Goal: Communication & Community: Answer question/provide support

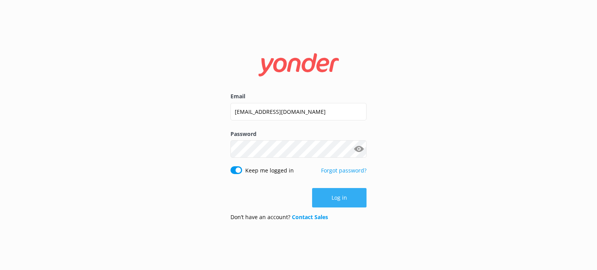
click at [344, 203] on button "Log in" at bounding box center [339, 197] width 54 height 19
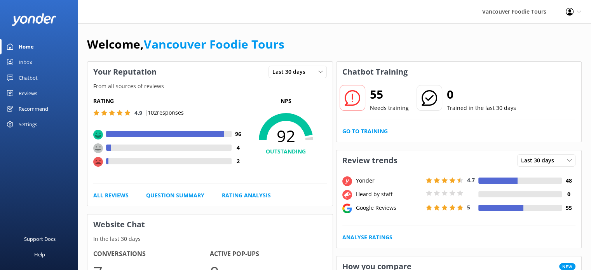
click at [36, 57] on link "Inbox" at bounding box center [39, 62] width 78 height 16
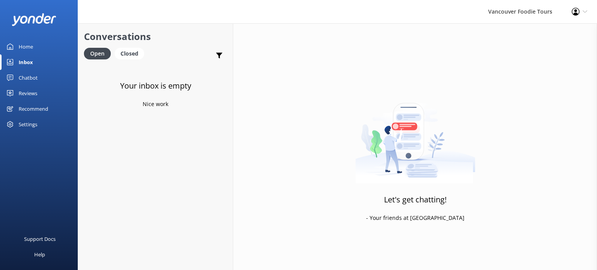
click at [42, 77] on link "Chatbot" at bounding box center [39, 78] width 78 height 16
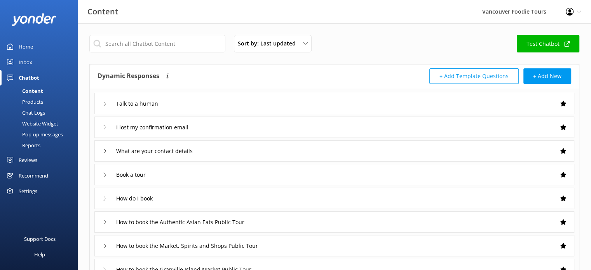
click at [26, 155] on div "Reviews" at bounding box center [28, 160] width 19 height 16
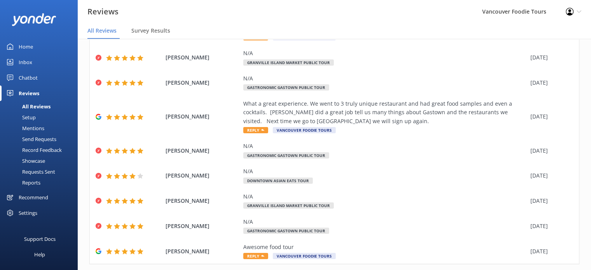
scroll to position [163, 0]
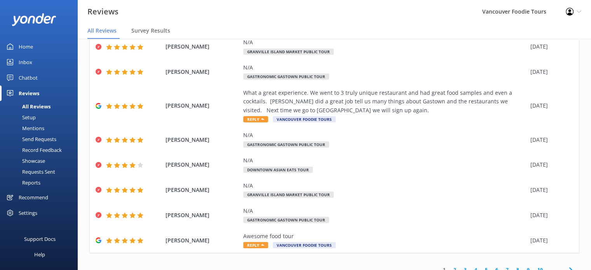
click at [450, 266] on link "2" at bounding box center [455, 269] width 10 height 7
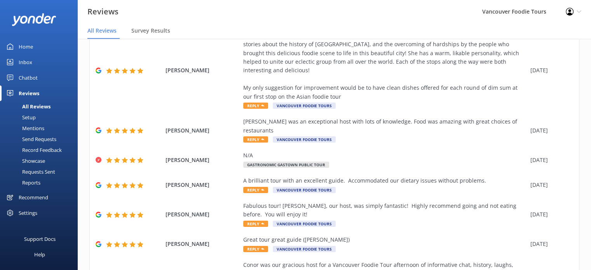
scroll to position [68, 0]
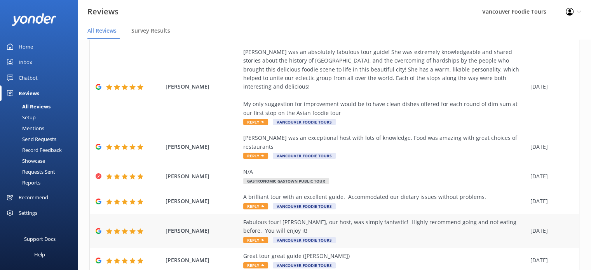
click at [349, 220] on div "Fabulous tour! [PERSON_NAME], our host, was simply fantastic! Highly recommend …" at bounding box center [384, 231] width 283 height 26
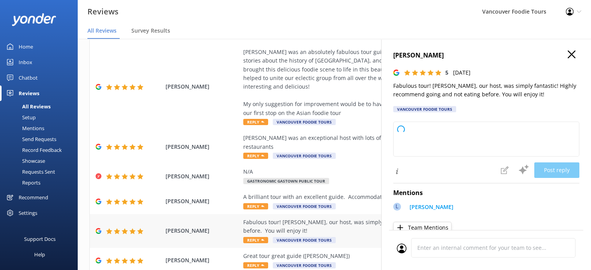
type textarea "Thank you so much for your wonderful review! We're thrilled to hear you enjoyed…"
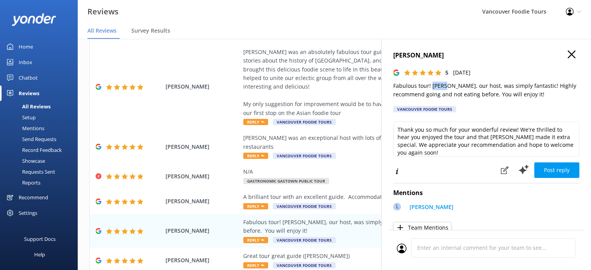
drag, startPoint x: 431, startPoint y: 85, endPoint x: 444, endPoint y: 85, distance: 13.2
click at [444, 85] on p "Fabulous tour! [PERSON_NAME], our host, was simply fantastic! Highly recommend …" at bounding box center [486, 90] width 186 height 17
click at [359, 193] on div "A brilliant tour with an excellent guide. Accommodated our dietary issues witho…" at bounding box center [384, 197] width 283 height 9
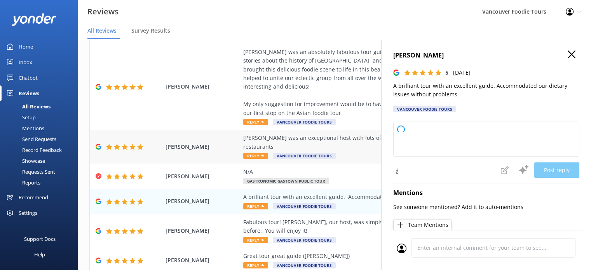
type textarea "Thank you so much for your wonderful review! We're delighted to hear you enjoye…"
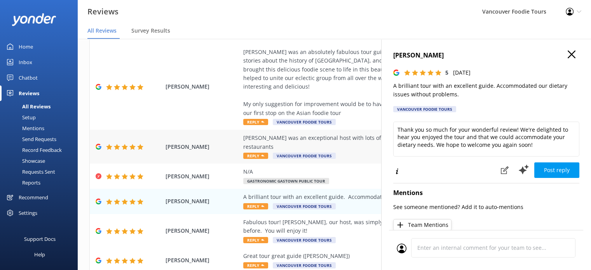
click at [365, 134] on div "[PERSON_NAME] was an exceptional host with lots of knowledge. Food was amazing …" at bounding box center [384, 147] width 283 height 26
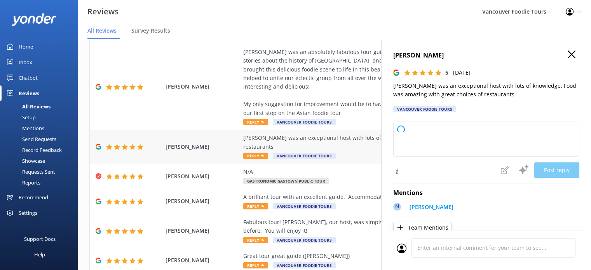
type textarea "Thank you so much for your wonderful feedback! We're delighted to hear you enjo…"
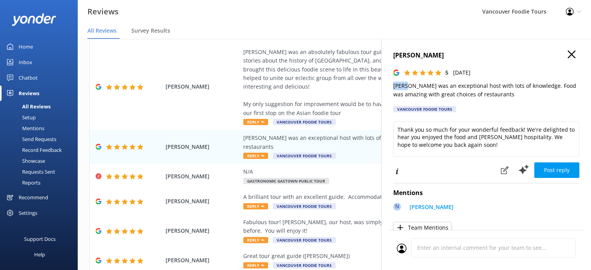
drag, startPoint x: 392, startPoint y: 88, endPoint x: 407, endPoint y: 88, distance: 14.8
click at [407, 88] on div "[PERSON_NAME] 5 [DATE] [PERSON_NAME] was an exceptional host with lots of knowl…" at bounding box center [486, 174] width 210 height 270
click at [568, 52] on use "button" at bounding box center [572, 55] width 8 height 8
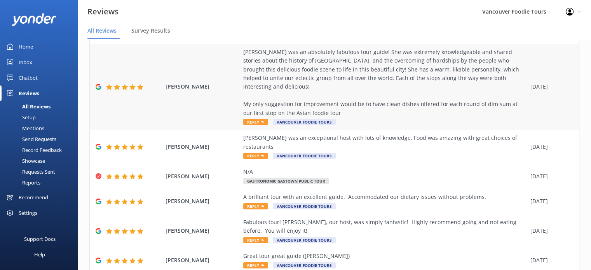
click at [438, 93] on div "[PERSON_NAME] was an absolutely fabulous tour guide! She was extremely knowledg…" at bounding box center [384, 83] width 283 height 70
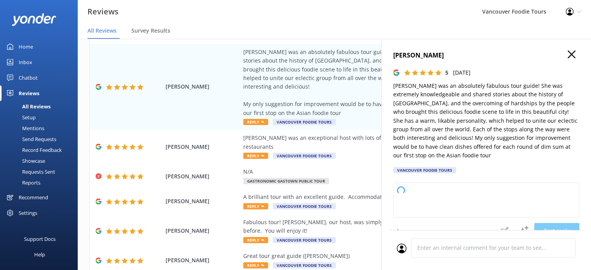
type textarea "Thank you so much for your wonderful review! We're delighted to hear that you e…"
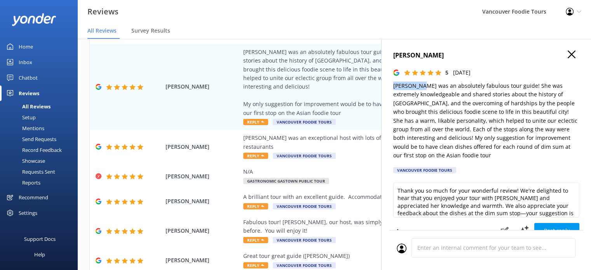
drag, startPoint x: 393, startPoint y: 88, endPoint x: 421, endPoint y: 87, distance: 28.0
click at [421, 87] on p "[PERSON_NAME] was an absolutely fabulous tour guide! She was extremely knowledg…" at bounding box center [486, 121] width 186 height 79
click at [574, 56] on div "[PERSON_NAME] 5 [DATE] [PERSON_NAME] was an absolutely fabulous tour guide! She…" at bounding box center [486, 174] width 210 height 270
click at [568, 56] on icon "button" at bounding box center [572, 55] width 8 height 8
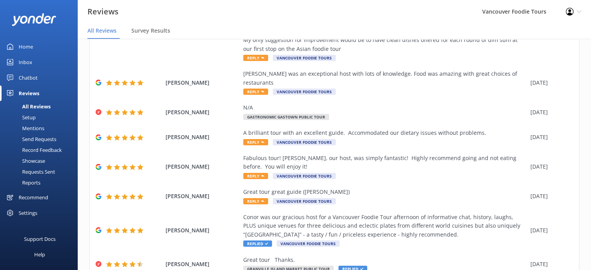
scroll to position [189, 0]
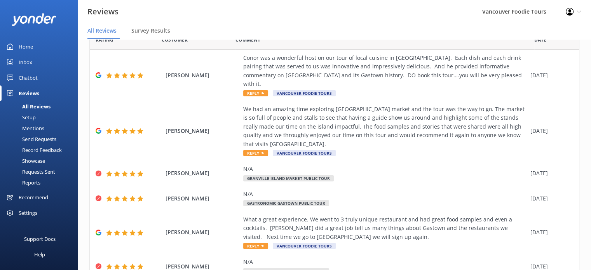
scroll to position [30, 0]
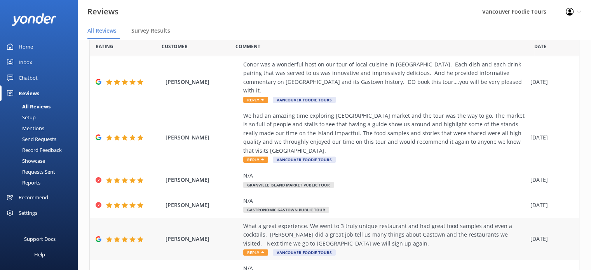
click at [398, 233] on div "What a great experience. We went to 3 truly unique restaurant and had great foo…" at bounding box center [384, 235] width 283 height 26
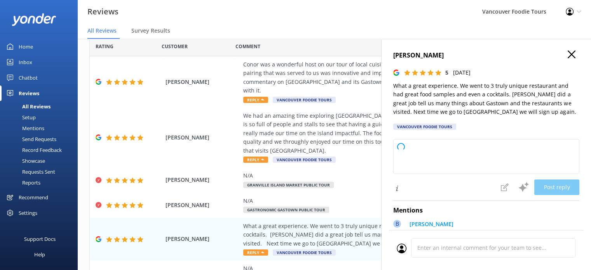
type textarea "Thank you so much for your wonderful review! We're thrilled you enjoyed the Gas…"
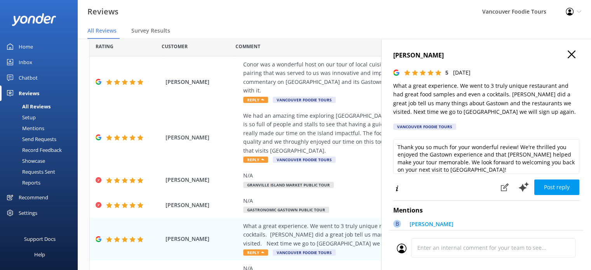
click at [498, 96] on p "What a great experience. We went to 3 truly unique restaurant and had great foo…" at bounding box center [486, 99] width 186 height 35
drag, startPoint x: 498, startPoint y: 96, endPoint x: 518, endPoint y: 96, distance: 20.2
click at [518, 96] on p "What a great experience. We went to 3 truly unique restaurant and had great foo…" at bounding box center [486, 99] width 186 height 35
click at [568, 56] on icon "button" at bounding box center [572, 55] width 8 height 8
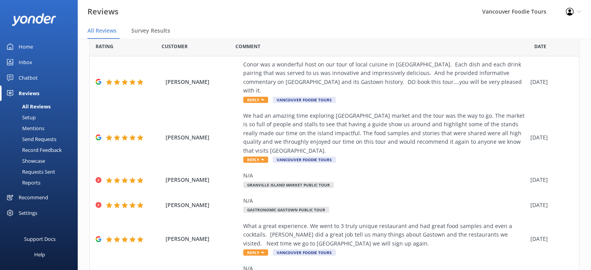
scroll to position [0, 0]
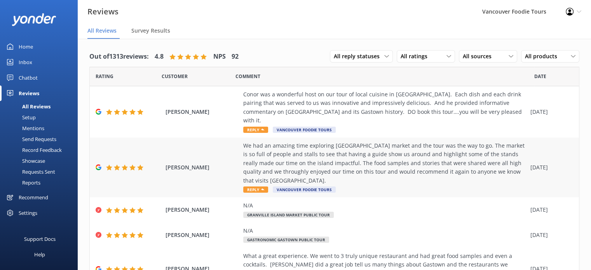
click at [401, 152] on div "We had an amazing time exploring [GEOGRAPHIC_DATA] market and the tour was the …" at bounding box center [384, 163] width 283 height 44
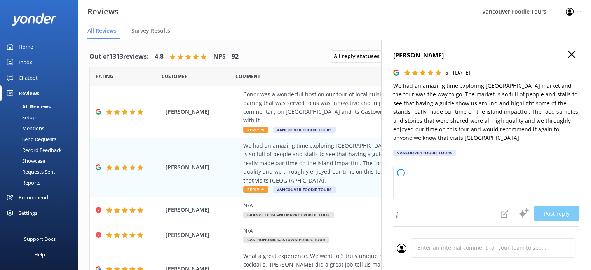
type textarea "Thank you so much for your wonderful review! We're thrilled to hear you enjoyed…"
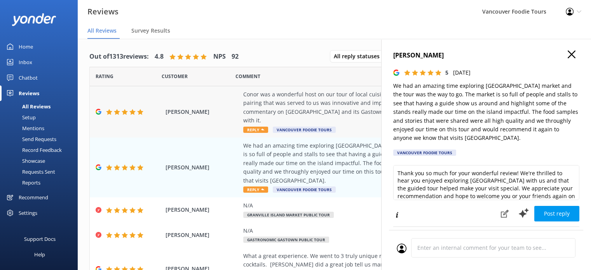
click at [293, 99] on div "Conor was a wonderful host on our tour of local cuisine in [GEOGRAPHIC_DATA]. E…" at bounding box center [384, 107] width 283 height 35
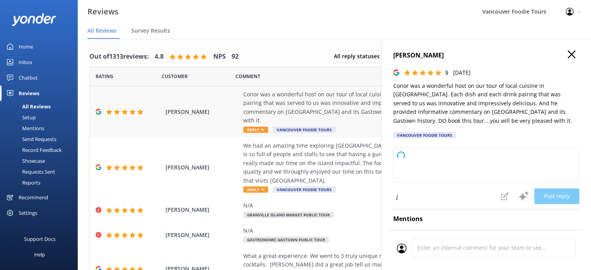
type textarea "Thank you so much for your wonderful review! We're delighted to hear you enjoye…"
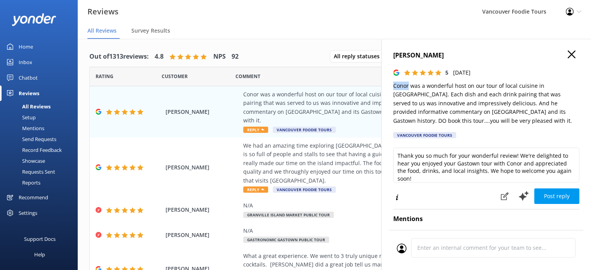
drag, startPoint x: 392, startPoint y: 87, endPoint x: 409, endPoint y: 85, distance: 17.3
click at [409, 85] on div "[PERSON_NAME] 5 [DATE] Conor was a wonderful host on our tour of local cuisine …" at bounding box center [486, 174] width 210 height 270
click at [566, 59] on h4 "[PERSON_NAME]" at bounding box center [486, 56] width 186 height 10
click at [569, 53] on icon "button" at bounding box center [572, 55] width 8 height 8
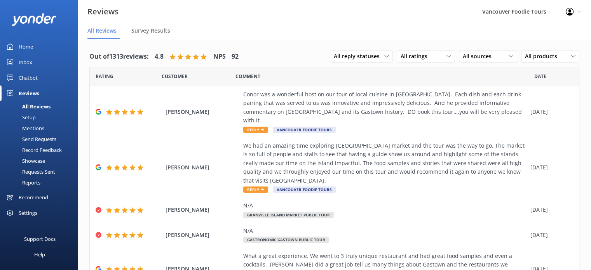
scroll to position [163, 0]
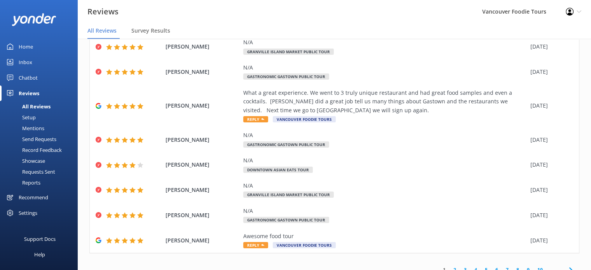
click at [461, 266] on link "3" at bounding box center [465, 269] width 10 height 7
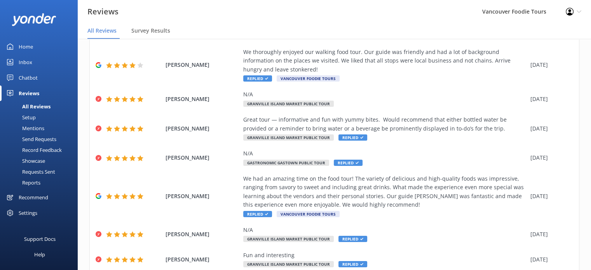
scroll to position [146, 0]
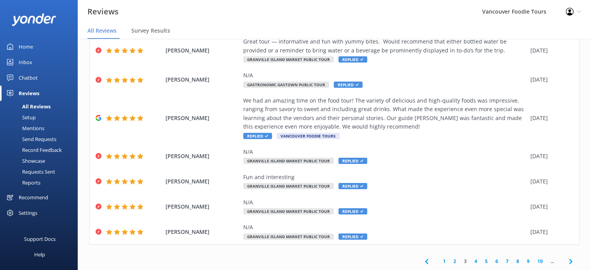
click at [450, 262] on link "2" at bounding box center [455, 261] width 10 height 7
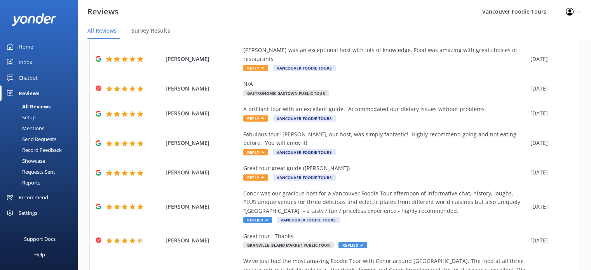
scroll to position [189, 0]
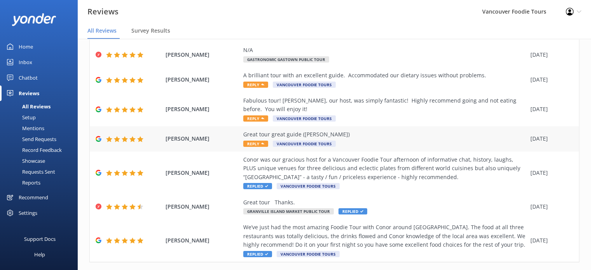
click at [422, 130] on div "Great tour great guide ([PERSON_NAME])" at bounding box center [384, 134] width 283 height 9
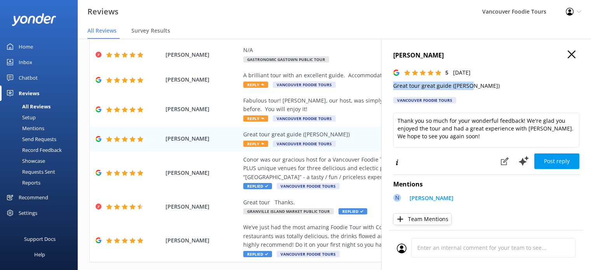
drag, startPoint x: 473, startPoint y: 88, endPoint x: 387, endPoint y: 87, distance: 86.3
click at [387, 87] on div "[PERSON_NAME] 5 [DATE] Great tour great guide ([PERSON_NAME]) [GEOGRAPHIC_DATA]…" at bounding box center [486, 174] width 210 height 270
copy p "Great tour great guide ([PERSON_NAME])"
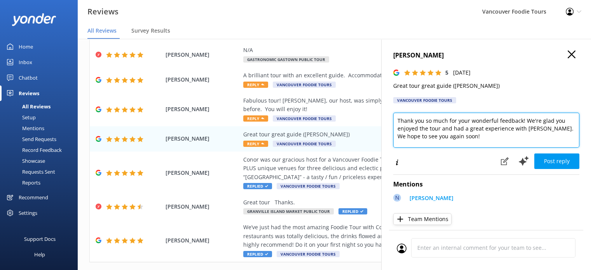
click at [463, 140] on textarea "Thank you so much for your wonderful feedback! We're glad you enjoyed the tour …" at bounding box center [486, 130] width 186 height 35
paste textarea "Hi [PERSON_NAME], So glad to hear you had such a great time with [PERSON_NAME]!…"
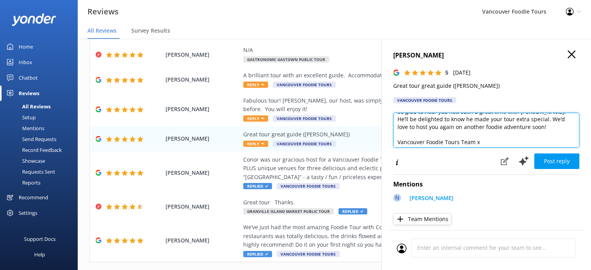
scroll to position [26, 0]
type textarea "Hi [PERSON_NAME], So glad to hear you had such a great time with [PERSON_NAME]!…"
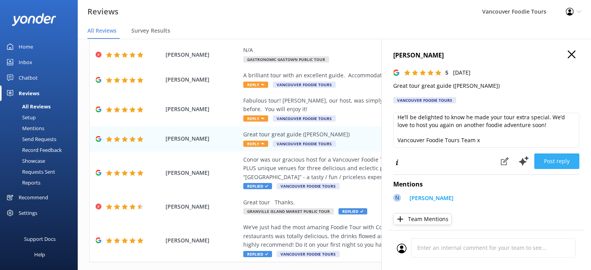
click at [549, 161] on button "Post reply" at bounding box center [557, 162] width 45 height 16
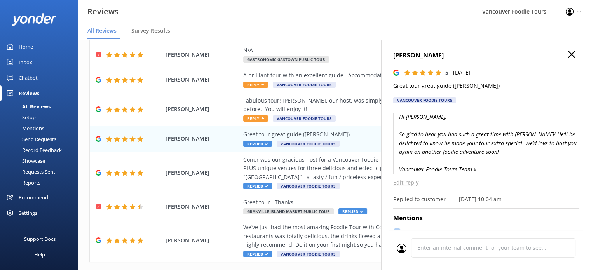
click at [568, 56] on icon "button" at bounding box center [572, 55] width 8 height 8
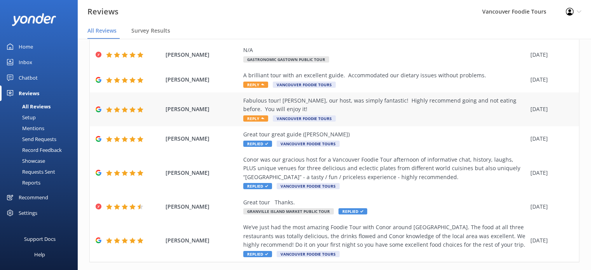
click at [382, 96] on div "Fabulous tour! [PERSON_NAME], our host, was simply fantastic! Highly recommend …" at bounding box center [384, 104] width 283 height 17
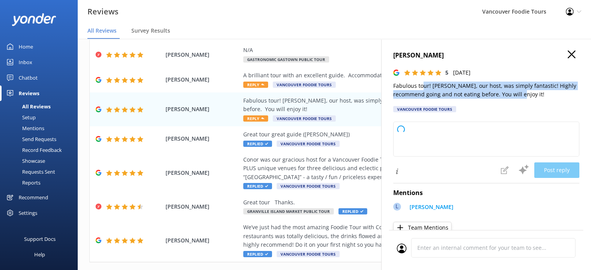
type textarea "Thank you so much for your wonderful review! We're thrilled to hear you enjoyed…"
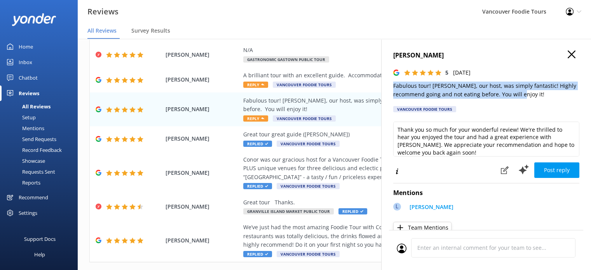
drag, startPoint x: 519, startPoint y: 98, endPoint x: 382, endPoint y: 88, distance: 137.2
click at [382, 88] on div "[PERSON_NAME] 5 [DATE] Fabulous tour! [PERSON_NAME], our host, was simply fanta…" at bounding box center [486, 174] width 210 height 270
copy p "Fabulous tour! [PERSON_NAME], our host, was simply fantastic! Highly recommend …"
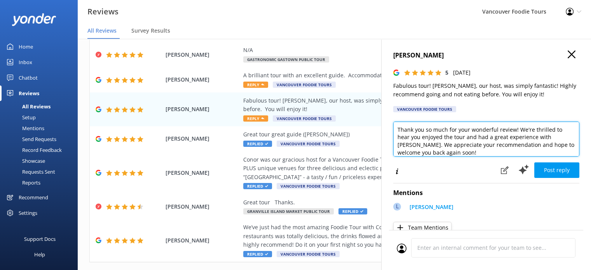
click at [442, 143] on textarea "Thank you so much for your wonderful review! We're thrilled to hear you enjoyed…" at bounding box center [486, 139] width 186 height 35
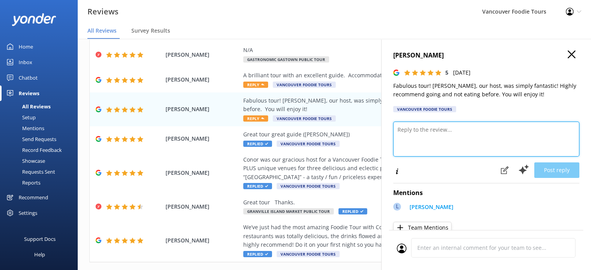
paste textarea "Hi [PERSON_NAME], Fabulous guests make fabulous tours—thank you for sharing thi…"
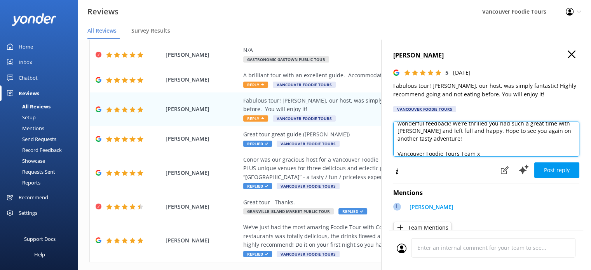
scroll to position [34, 0]
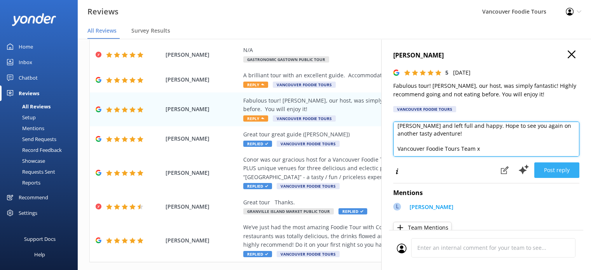
type textarea "Hi [PERSON_NAME], Fabulous guests make fabulous tours—thank you for sharing thi…"
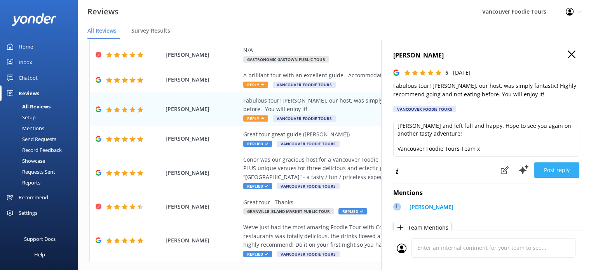
click at [554, 163] on button "Post reply" at bounding box center [557, 170] width 45 height 16
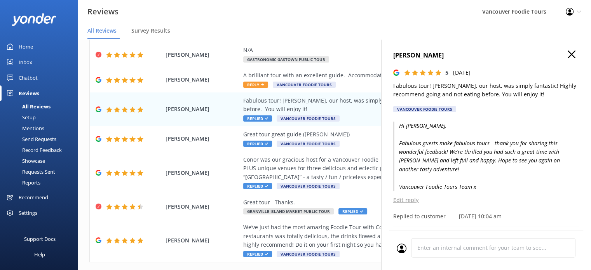
click at [568, 56] on icon "button" at bounding box center [572, 55] width 8 height 8
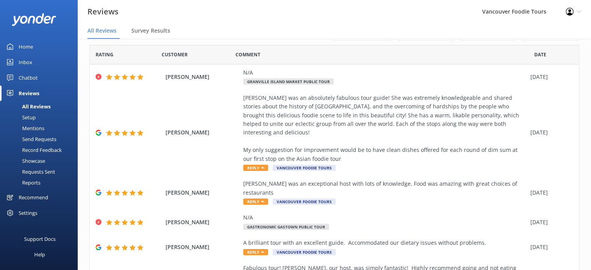
scroll to position [15, 0]
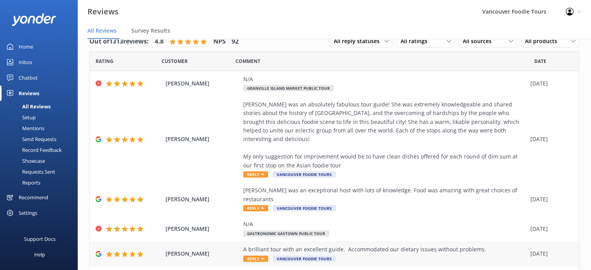
click at [432, 241] on div "[PERSON_NAME] A brilliant tour with an excellent guide. Accommodated our dietar…" at bounding box center [334, 253] width 489 height 25
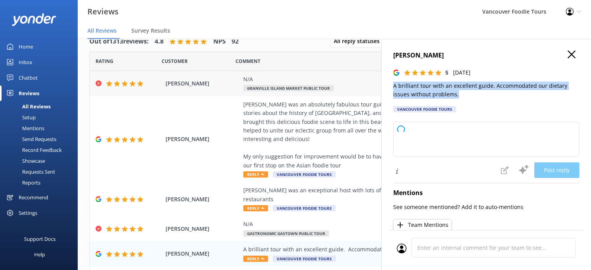
type textarea "Thank you so much for your wonderful feedback! We're delighted to hear you enjo…"
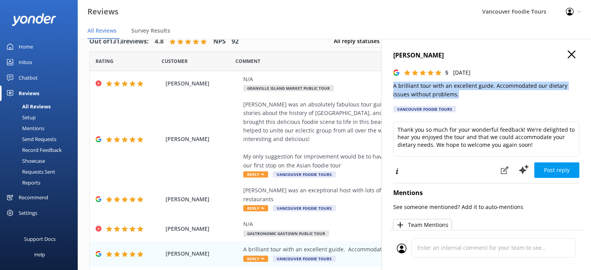
drag, startPoint x: 461, startPoint y: 94, endPoint x: 393, endPoint y: 88, distance: 68.3
click at [393, 88] on p "A brilliant tour with an excellent guide. Accommodated our dietary issues witho…" at bounding box center [486, 90] width 186 height 17
copy p "A brilliant tour with an excellent guide. Accommodated our dietary issues witho…"
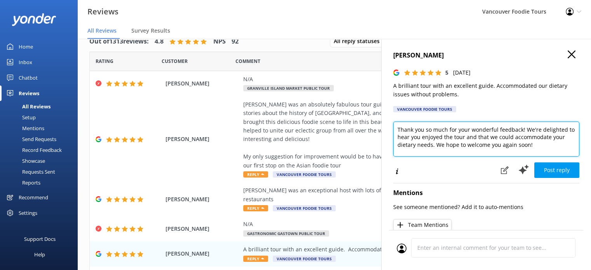
click at [423, 132] on textarea "Thank you so much for your wonderful feedback! We're delighted to hear you enjo…" at bounding box center [486, 139] width 186 height 35
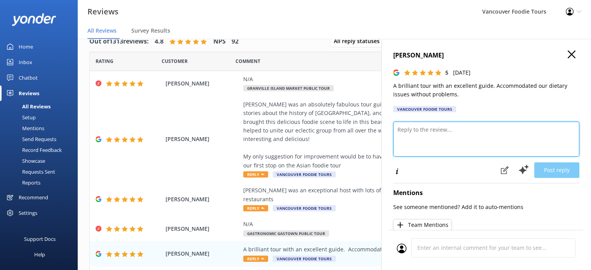
paste textarea "Hi [PERSON_NAME], We’re so glad to hear you had a brilliant tour and that every…"
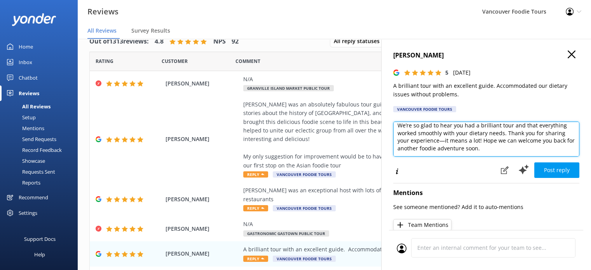
scroll to position [34, 0]
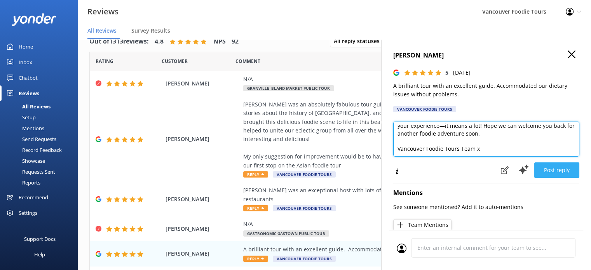
type textarea "Hi [PERSON_NAME], We’re so glad to hear you had a brilliant tour and that every…"
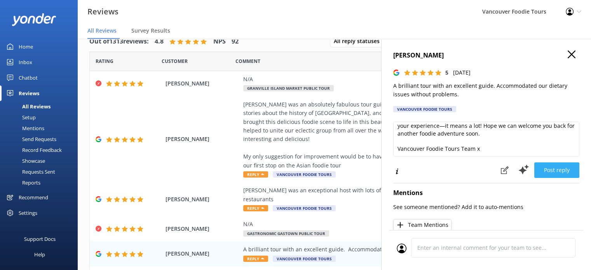
click at [563, 176] on button "Post reply" at bounding box center [557, 170] width 45 height 16
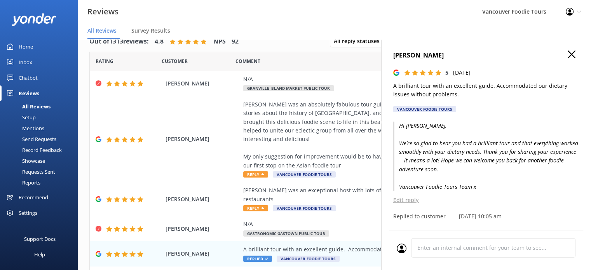
click at [568, 57] on icon "button" at bounding box center [572, 55] width 8 height 8
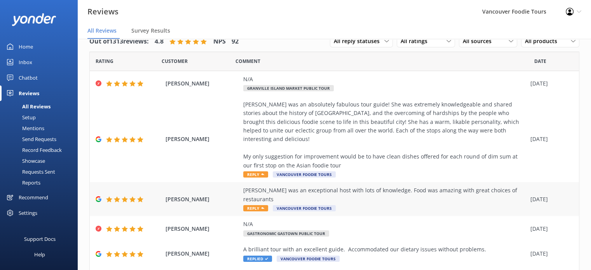
click at [388, 186] on div "[PERSON_NAME] was an exceptional host with lots of knowledge. Food was amazing …" at bounding box center [384, 194] width 283 height 17
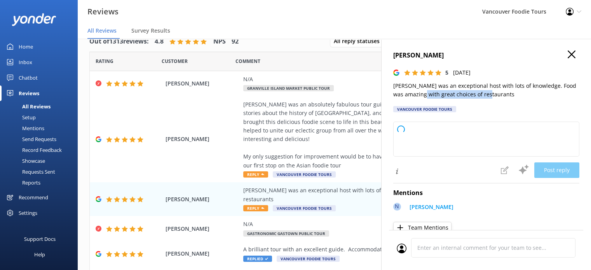
type textarea "Thank you so much for your wonderful feedback! We're thrilled to hear you enjoy…"
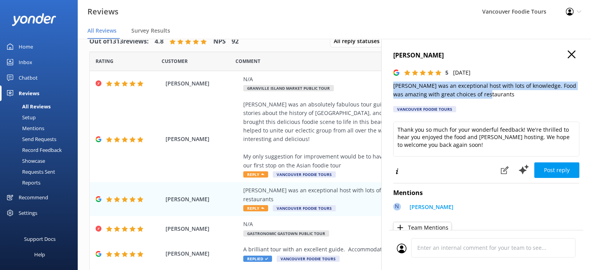
drag, startPoint x: 505, startPoint y: 94, endPoint x: 387, endPoint y: 84, distance: 118.3
click at [387, 84] on div "[PERSON_NAME] 5 [DATE] [PERSON_NAME] was an exceptional host with lots of knowl…" at bounding box center [486, 174] width 210 height 270
copy p "[PERSON_NAME] was an exceptional host with lots of knowledge. Food was amazing …"
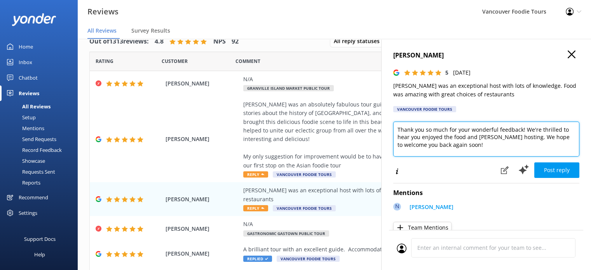
click at [468, 134] on textarea "Thank you so much for your wonderful feedback! We're thrilled to hear you enjoy…" at bounding box center [486, 139] width 186 height 35
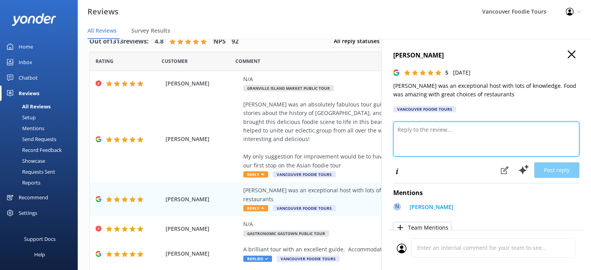
paste textarea "Hi [PERSON_NAME], Thank you so much for your wonderful review! We’re thrilled y…"
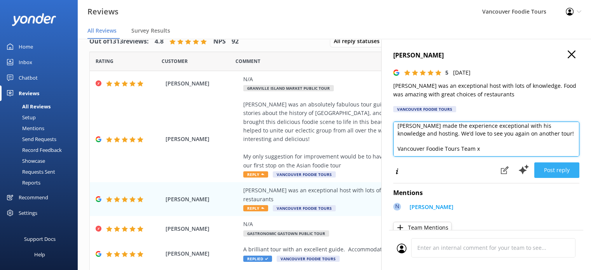
type textarea "Hi [PERSON_NAME], Thank you so much for your wonderful review! We’re thrilled y…"
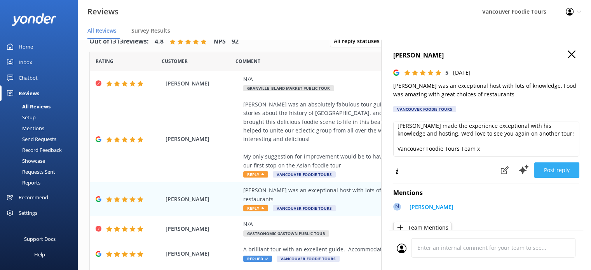
click at [550, 176] on button "Post reply" at bounding box center [557, 170] width 45 height 16
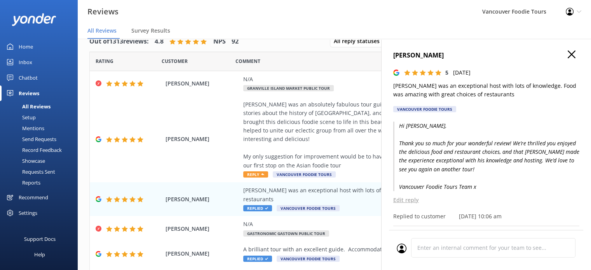
click at [568, 53] on use "button" at bounding box center [572, 55] width 8 height 8
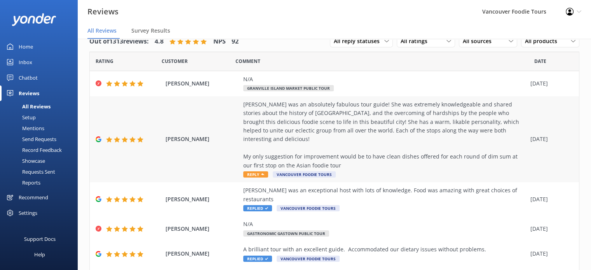
click at [344, 143] on div "[PERSON_NAME] was an absolutely fabulous tour guide! She was extremely knowledg…" at bounding box center [384, 135] width 283 height 70
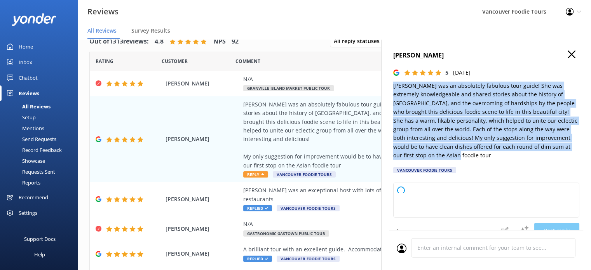
type textarea "Thank you so much for your wonderful review! We’re thrilled to hear you enjoyed…"
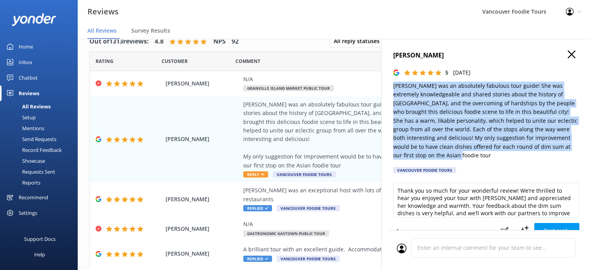
drag, startPoint x: 394, startPoint y: 85, endPoint x: 426, endPoint y: 158, distance: 79.7
click at [426, 158] on p "[PERSON_NAME] was an absolutely fabulous tour guide! She was extremely knowledg…" at bounding box center [486, 121] width 186 height 79
copy p "[PERSON_NAME] was an absolutely fabulous tour guide! She was extremely knowledg…"
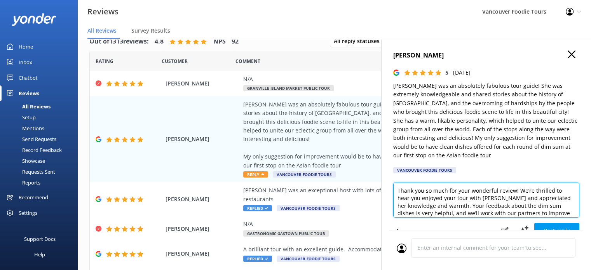
click at [417, 203] on textarea "Thank you so much for your wonderful review! We’re thrilled to hear you enjoyed…" at bounding box center [486, 200] width 186 height 35
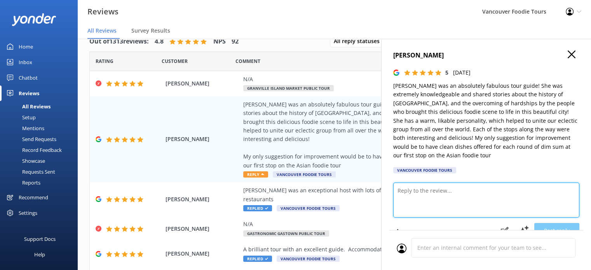
paste textarea "Hi [PERSON_NAME], Thank you so much for your glowing review! We’re delighted to…"
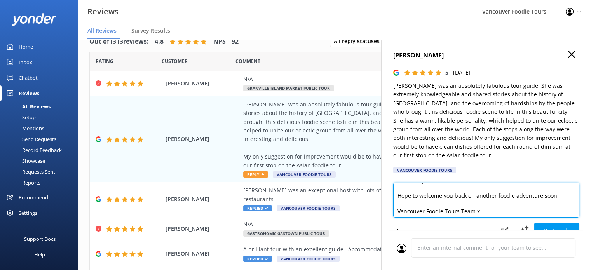
scroll to position [72, 0]
type textarea "Hi [PERSON_NAME], Thank you so much for your glowing review! We’re delighted to…"
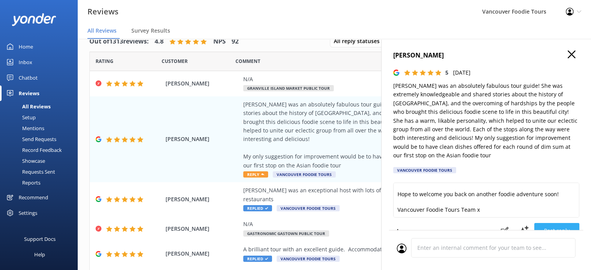
click at [557, 227] on button "Post reply" at bounding box center [557, 231] width 45 height 16
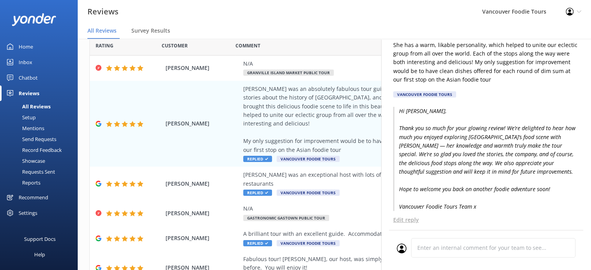
scroll to position [0, 0]
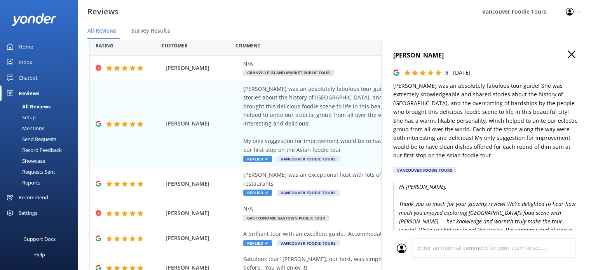
click at [568, 54] on use "button" at bounding box center [572, 55] width 8 height 8
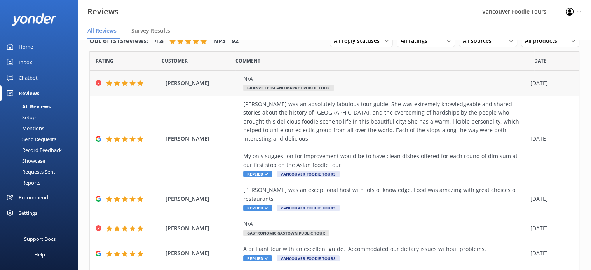
click at [400, 84] on div "N/A Granville Island Market Public Tour" at bounding box center [384, 83] width 283 height 17
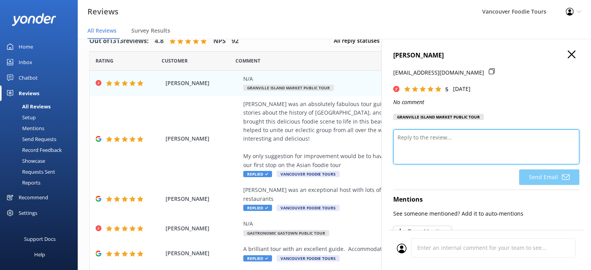
click at [421, 145] on textarea at bounding box center [486, 146] width 186 height 35
paste textarea "Thank you so much for your 5-star rating! We’re so glad you enjoyed your time w…"
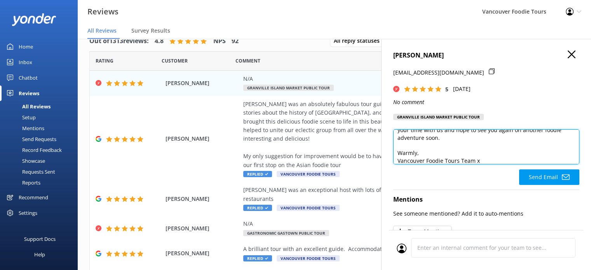
scroll to position [4, 0]
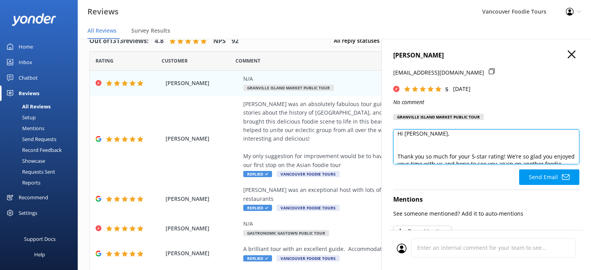
click at [421, 145] on textarea "Hi [PERSON_NAME], Thank you so much for your 5-star rating! We’re so glad you e…" at bounding box center [486, 146] width 186 height 35
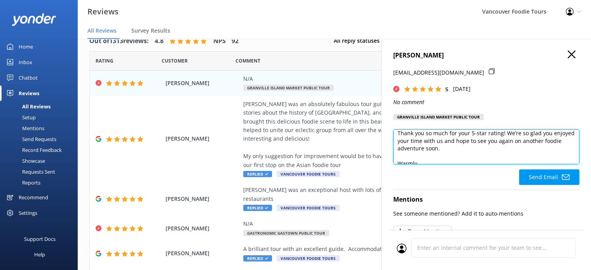
scroll to position [34, 0]
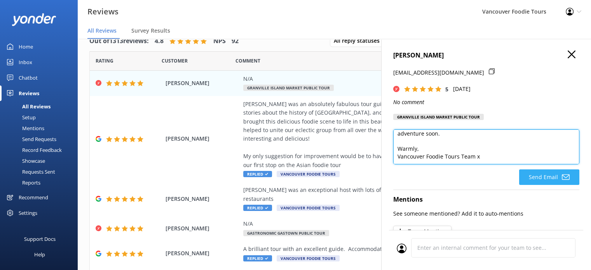
type textarea "Hi [PERSON_NAME], Thank you so much for your 5-star rating! We’re so glad you e…"
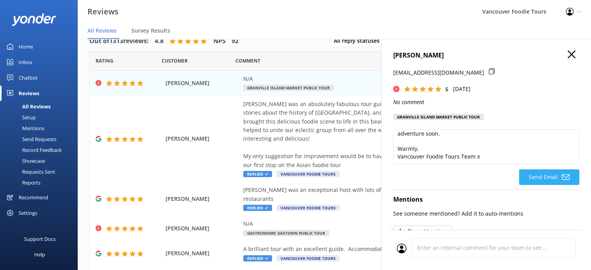
click at [554, 177] on button "Send Email" at bounding box center [549, 177] width 60 height 16
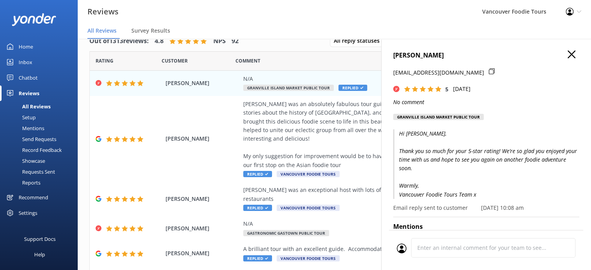
click at [568, 54] on use "button" at bounding box center [572, 55] width 8 height 8
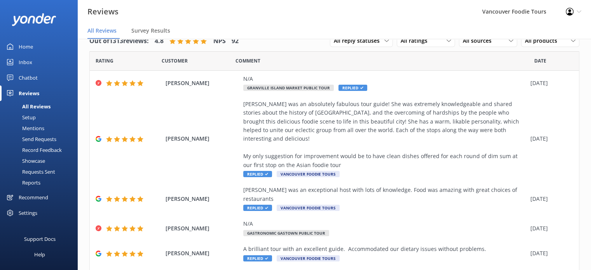
scroll to position [189, 0]
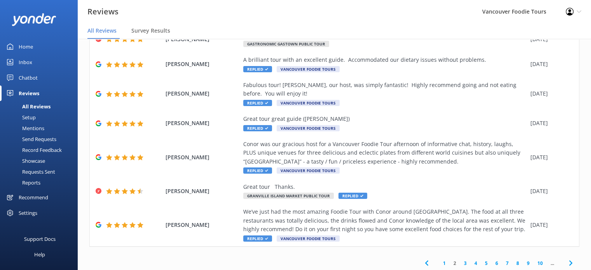
click at [439, 260] on link "1" at bounding box center [444, 263] width 10 height 7
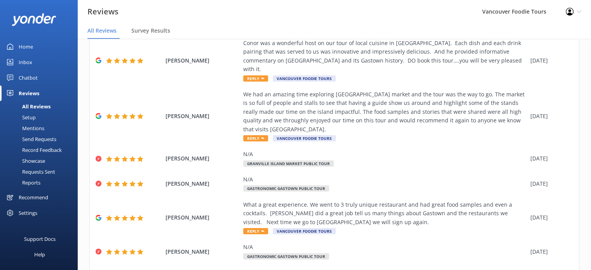
scroll to position [163, 0]
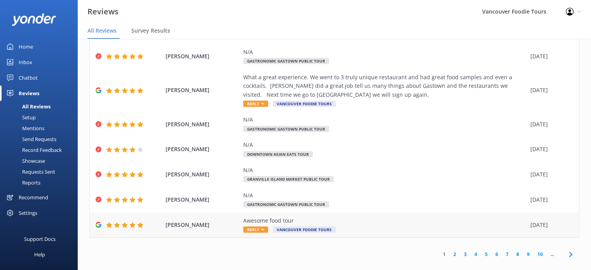
click at [392, 222] on div "Awesome food tour Reply Vancouver Foodie Tours" at bounding box center [384, 225] width 283 height 17
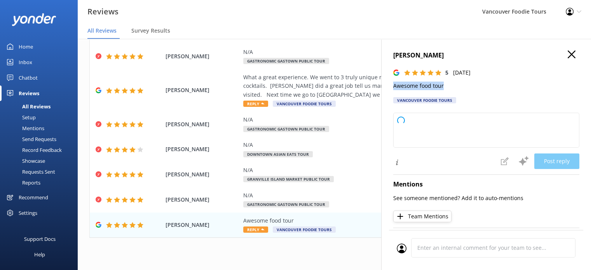
type textarea "Thank you so much for your wonderful review! We're thrilled to hear you enjoyed…"
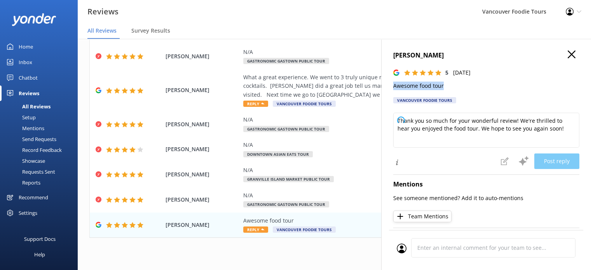
drag, startPoint x: 454, startPoint y: 87, endPoint x: 383, endPoint y: 90, distance: 70.4
click at [383, 90] on div "[PERSON_NAME] 5 [DATE] Awesome food tour [GEOGRAPHIC_DATA] Foodie Tours Loading…" at bounding box center [486, 174] width 210 height 270
copy p "Awesome food tour"
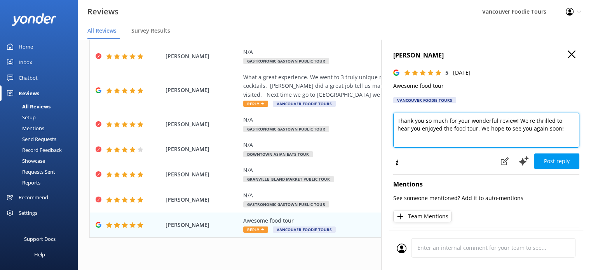
click at [436, 128] on textarea "Thank you so much for your wonderful review! We're thrilled to hear you enjoyed…" at bounding box center [486, 130] width 186 height 35
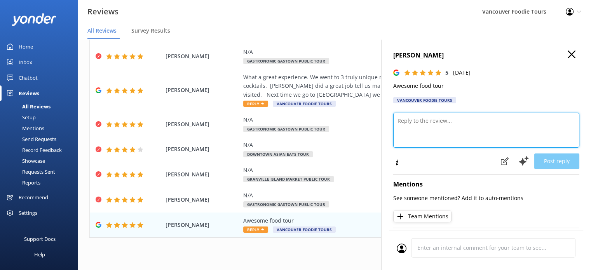
paste textarea "Hi [PERSON_NAME], Thank you so much! We’re thrilled you had an awesome time on …"
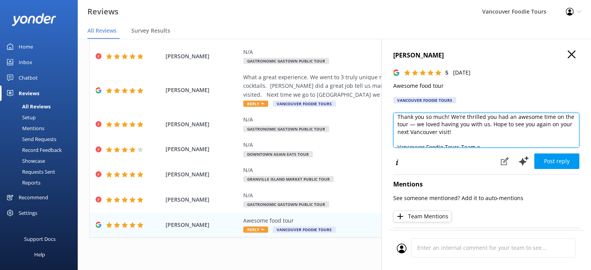
scroll to position [26, 0]
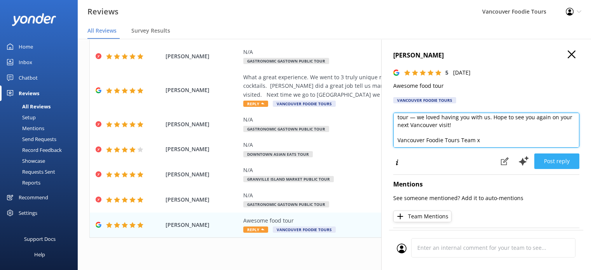
type textarea "Hi [PERSON_NAME], Thank you so much! We’re thrilled you had an awesome time on …"
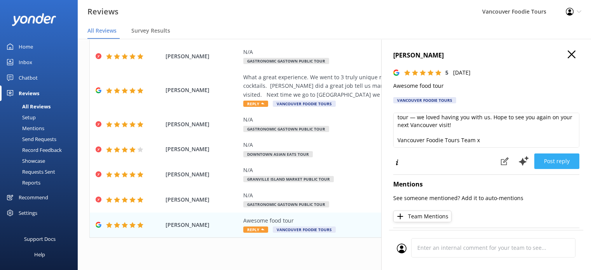
click at [564, 161] on button "Post reply" at bounding box center [557, 162] width 45 height 16
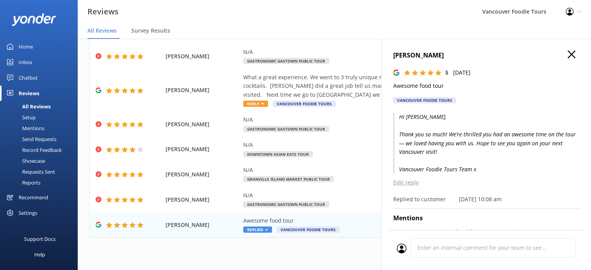
click at [568, 53] on icon "button" at bounding box center [572, 55] width 8 height 8
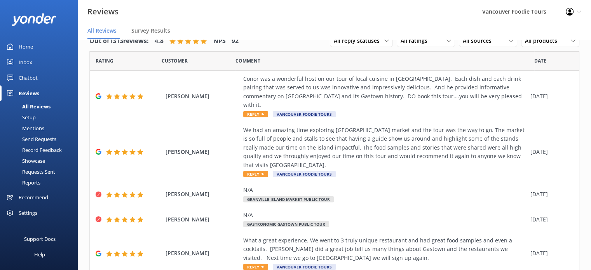
scroll to position [163, 0]
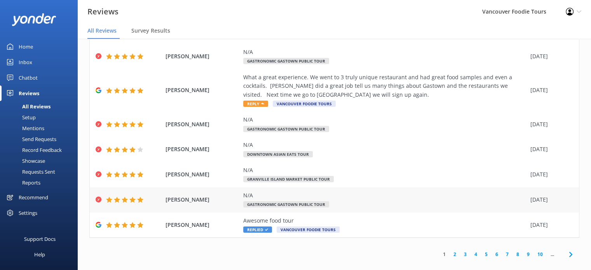
click at [344, 191] on div "N/A" at bounding box center [384, 195] width 283 height 9
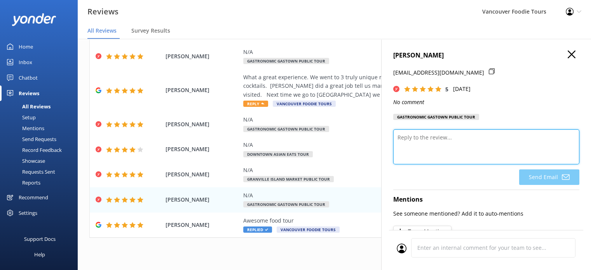
click at [463, 138] on textarea at bounding box center [486, 146] width 186 height 35
paste textarea "Thank you so much for your 5-star rating! We’re so glad you enjoyed your time w…"
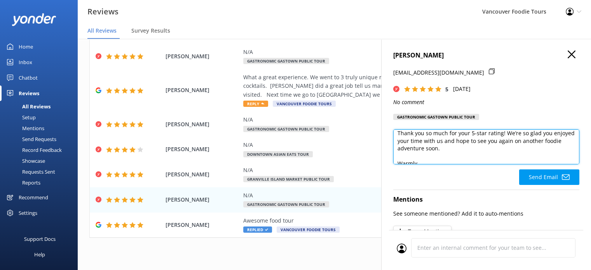
scroll to position [34, 0]
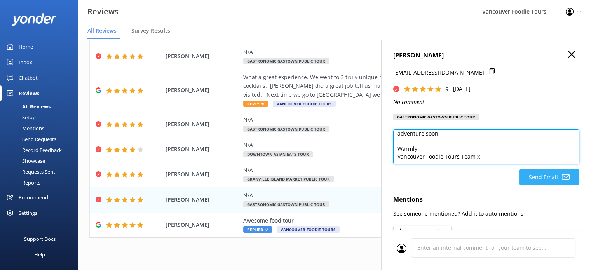
type textarea "Hi [PERSON_NAME], Thank you so much for your 5-star rating! We’re so glad you e…"
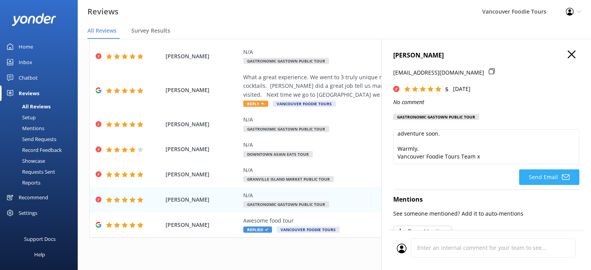
click at [565, 175] on button "Send Email" at bounding box center [549, 177] width 60 height 16
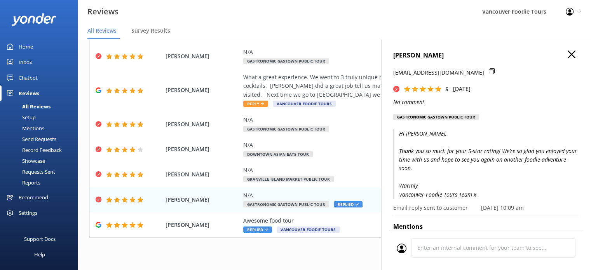
click at [568, 52] on icon "button" at bounding box center [572, 55] width 8 height 8
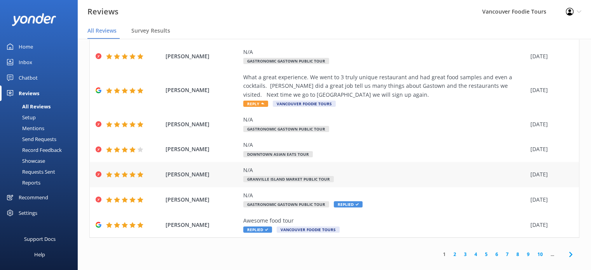
click at [387, 168] on div "N/A Granville Island Market Public Tour" at bounding box center [384, 174] width 283 height 17
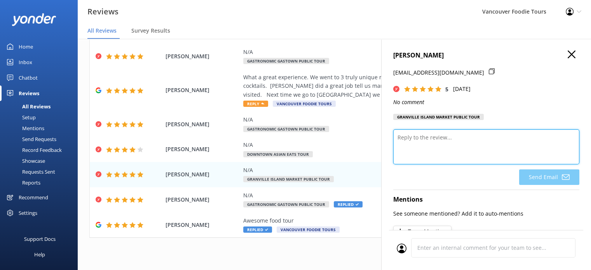
click at [444, 143] on textarea at bounding box center [486, 146] width 186 height 35
paste textarea "Thank you so much for your 5-star rating! We’re so glad you enjoyed your time w…"
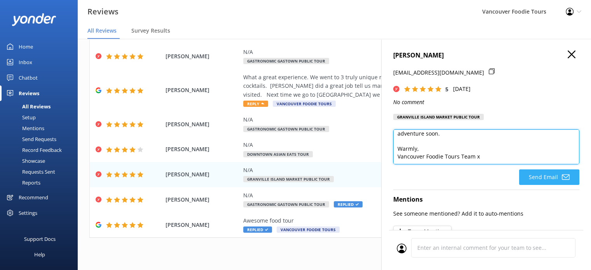
type textarea "Hi [PERSON_NAME], Thank you so much for your 5-star rating! We’re so glad you e…"
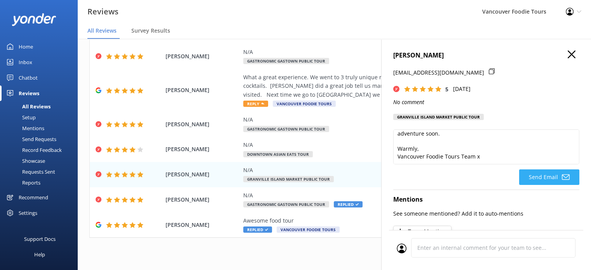
click at [540, 174] on button "Send Email" at bounding box center [549, 177] width 60 height 16
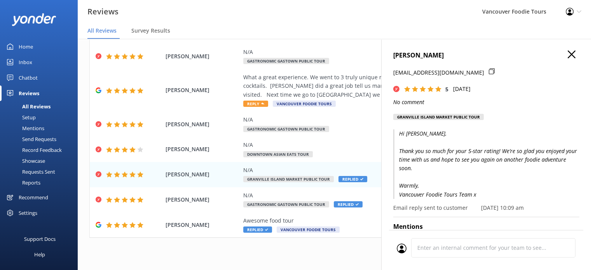
click at [568, 58] on icon "button" at bounding box center [572, 55] width 8 height 8
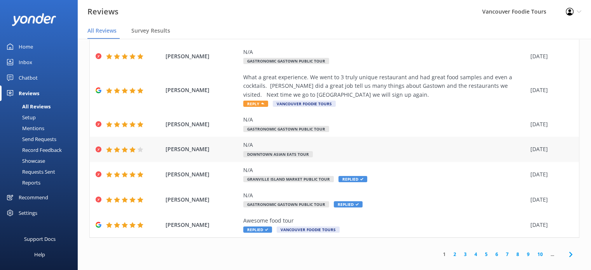
click at [187, 145] on span "[PERSON_NAME]" at bounding box center [203, 149] width 74 height 9
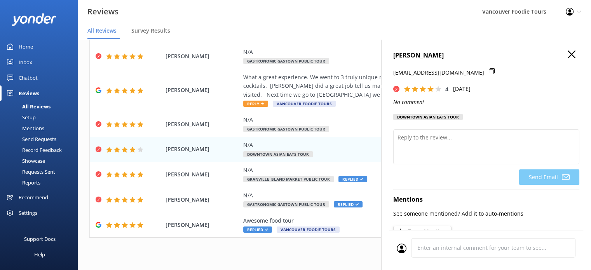
click at [489, 71] on icon at bounding box center [492, 71] width 6 height 6
drag, startPoint x: 460, startPoint y: 55, endPoint x: 384, endPoint y: 56, distance: 76.2
click at [384, 56] on div "[PERSON_NAME] [EMAIL_ADDRESS][DOMAIN_NAME] 4 [DATE] No comment Downtown Asian E…" at bounding box center [486, 174] width 210 height 270
copy h4 "[PERSON_NAME]"
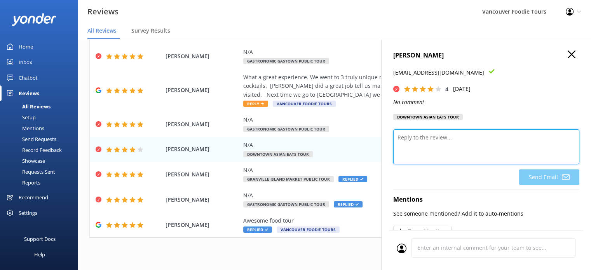
click at [412, 133] on textarea at bounding box center [486, 146] width 186 height 35
paste textarea "Thank you very much for sharing your feedback and for joining us on the tour. W…"
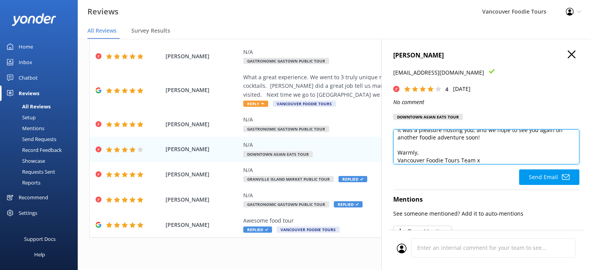
scroll to position [4, 0]
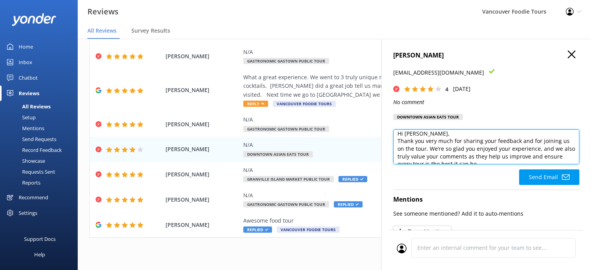
click at [438, 133] on textarea "Hi [PERSON_NAME], Thank you very much for sharing your feedback and for joining…" at bounding box center [486, 146] width 186 height 35
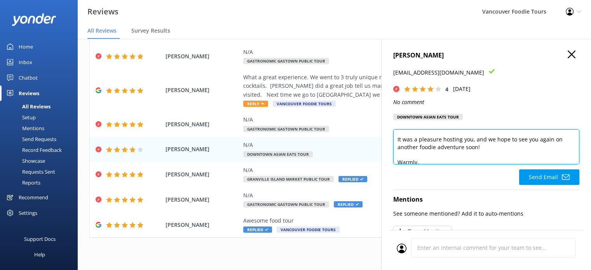
scroll to position [95, 0]
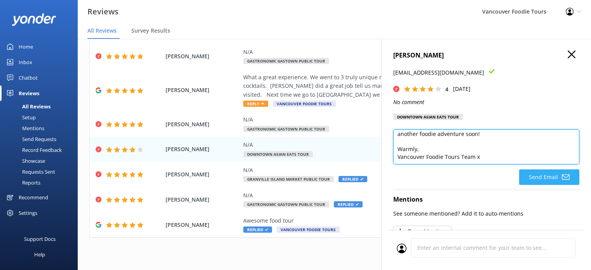
type textarea "Hi [PERSON_NAME], Thank you very much for sharing your feedback and for joining…"
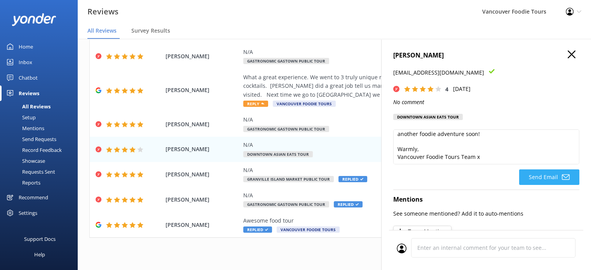
click at [550, 173] on button "Send Email" at bounding box center [549, 177] width 60 height 16
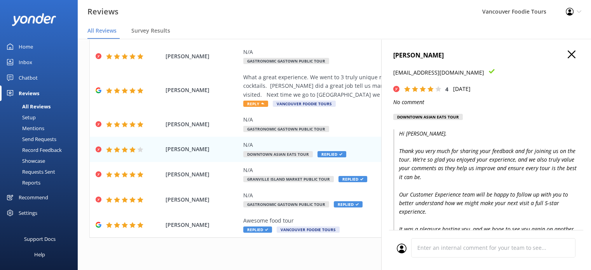
click at [568, 54] on icon "button" at bounding box center [572, 55] width 8 height 8
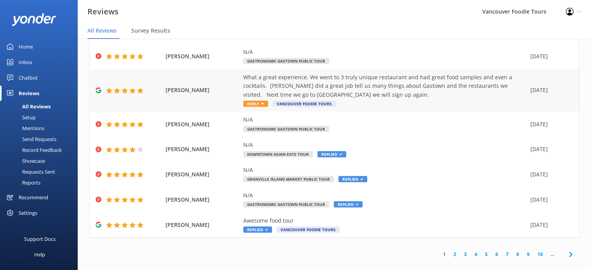
click at [390, 82] on div "What a great experience. We went to 3 truly unique restaurant and had great foo…" at bounding box center [384, 86] width 283 height 26
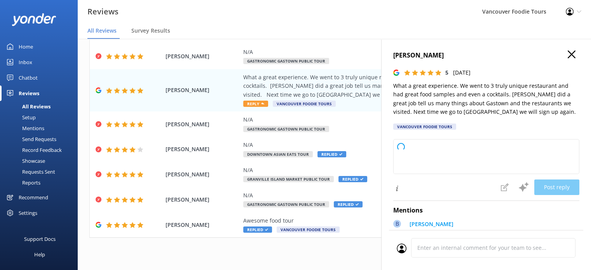
type textarea "Thank you so much for your wonderful review! We're thrilled you enjoyed the tou…"
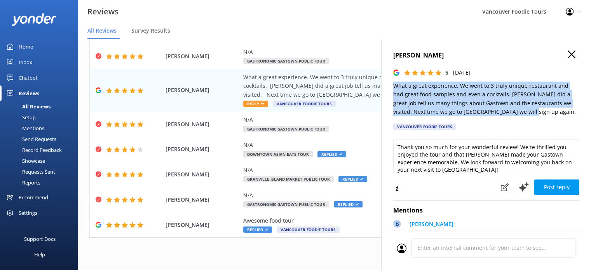
drag, startPoint x: 499, startPoint y: 113, endPoint x: 390, endPoint y: 89, distance: 111.6
click at [390, 89] on div "[PERSON_NAME] 5 [DATE] What a great experience. We went to 3 truly unique resta…" at bounding box center [486, 174] width 210 height 270
copy p "What a great experience. We went to 3 truly unique restaurant and had great foo…"
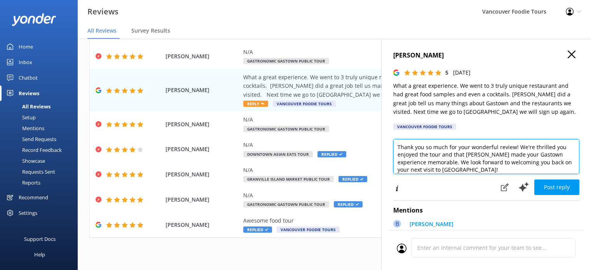
click at [459, 153] on textarea "Thank you so much for your wonderful review! We're thrilled you enjoyed the tou…" at bounding box center [486, 156] width 186 height 35
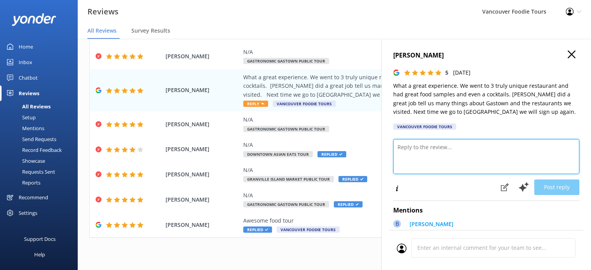
paste textarea "Hi [PERSON_NAME], Thank you for the amazing review! We’re so glad you loved the…"
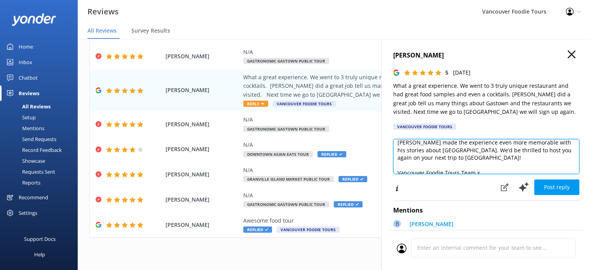
scroll to position [42, 0]
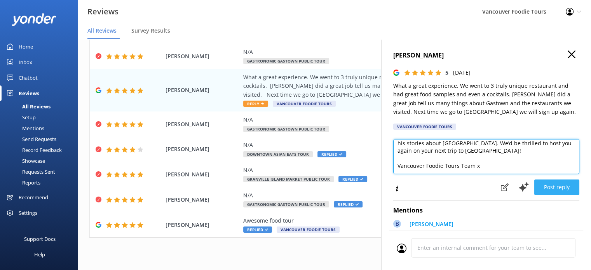
type textarea "Hi [PERSON_NAME], Thank you for the amazing review! We’re so glad you loved the…"
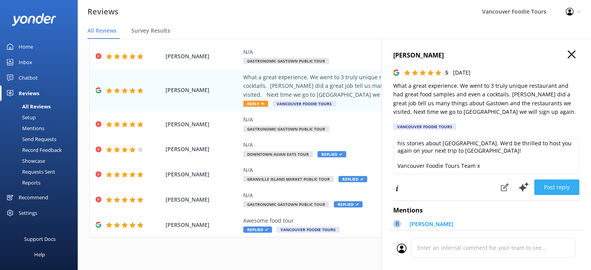
click at [560, 185] on button "Post reply" at bounding box center [557, 188] width 45 height 16
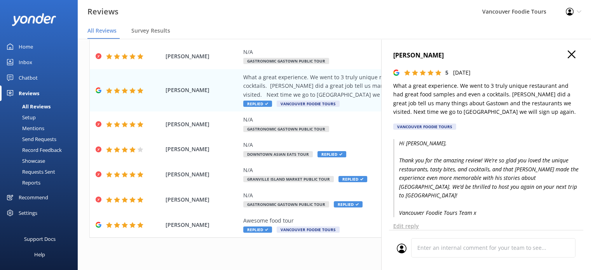
click at [568, 55] on icon "button" at bounding box center [572, 55] width 8 height 8
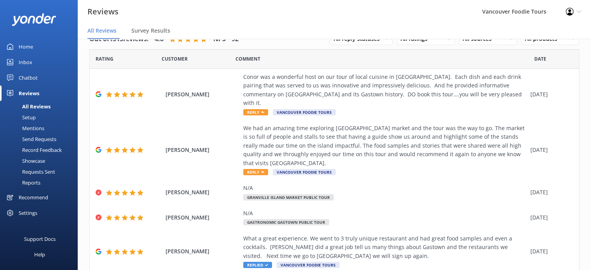
scroll to position [0, 0]
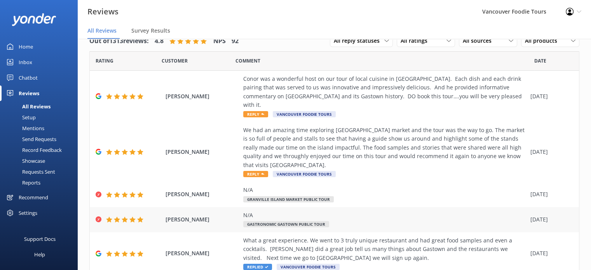
click at [365, 216] on div "N/A Gastronomic Gastown Public Tour" at bounding box center [384, 219] width 283 height 17
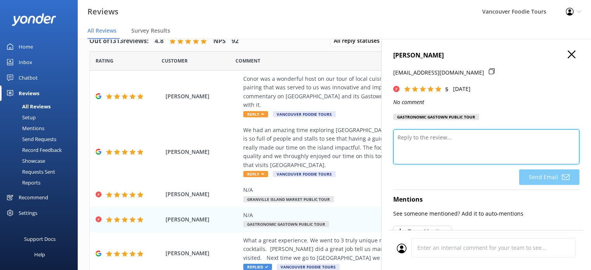
click at [446, 145] on textarea at bounding box center [486, 146] width 186 height 35
paste textarea "Thank you so much for your 5-star rating! We’re so glad you enjoyed your time w…"
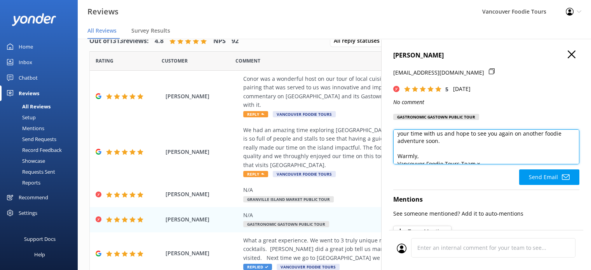
scroll to position [34, 0]
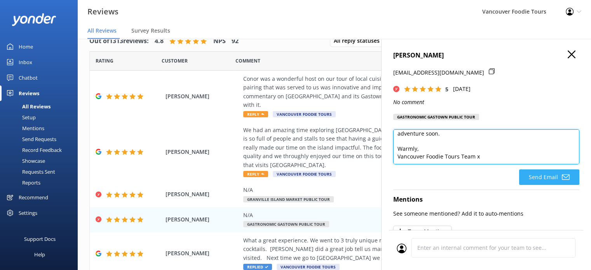
type textarea "Hi Faith, Thank you so much for your 5-star rating! We’re so glad you enjoyed y…"
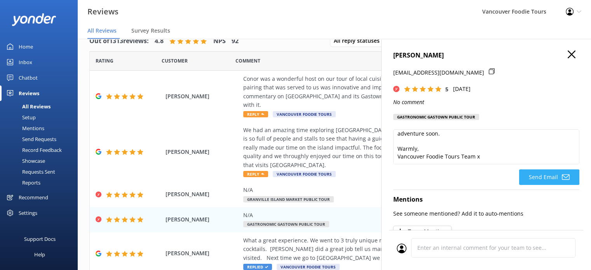
click at [562, 179] on icon at bounding box center [566, 177] width 8 height 8
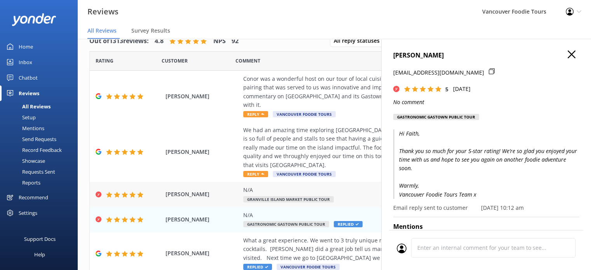
click at [347, 186] on div "N/A" at bounding box center [384, 190] width 283 height 9
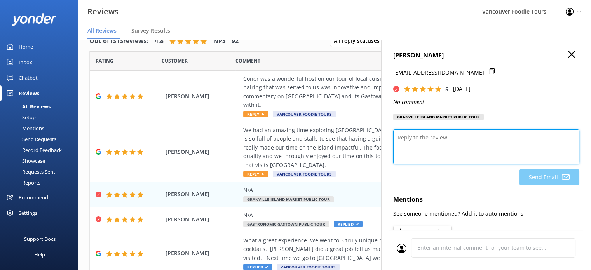
click at [421, 153] on textarea at bounding box center [486, 146] width 186 height 35
paste textarea "Thank you so much for your 5-star rating! We’re so glad you enjoyed your time w…"
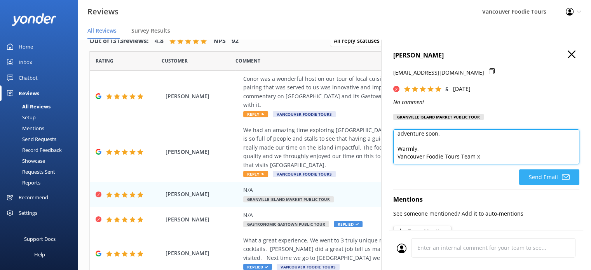
type textarea "Hi [PERSON_NAME], Thank you so much for your 5-star rating! We’re so glad you e…"
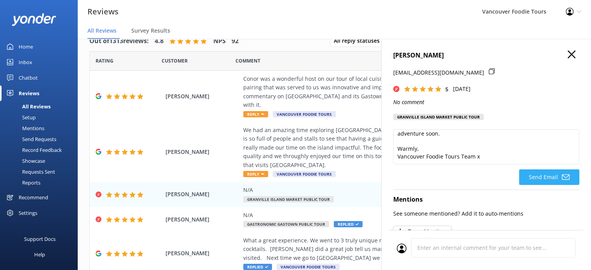
click at [548, 183] on button "Send Email" at bounding box center [549, 177] width 60 height 16
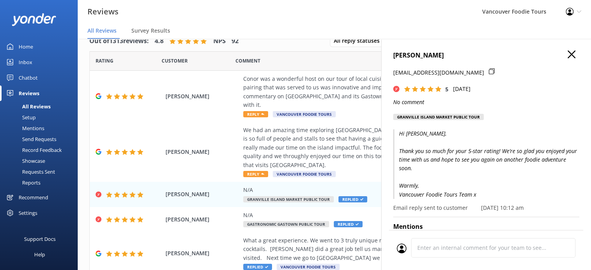
click at [568, 53] on use "button" at bounding box center [572, 55] width 8 height 8
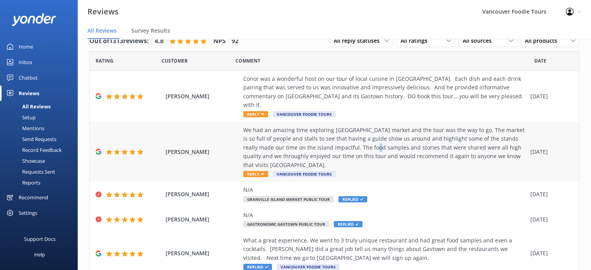
click at [369, 135] on div "We had an amazing time exploring [GEOGRAPHIC_DATA] market and the tour was the …" at bounding box center [384, 148] width 283 height 44
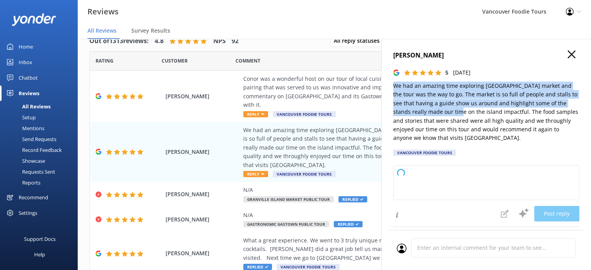
type textarea "Thank you so much for your wonderful review! We're thrilled to hear you enjoyed…"
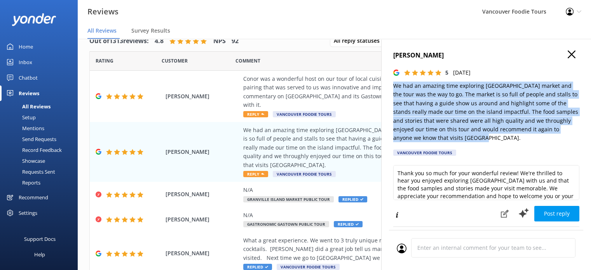
drag, startPoint x: 392, startPoint y: 85, endPoint x: 453, endPoint y: 140, distance: 82.0
click at [453, 140] on div "Kara 5 [DATE] We had an amazing time exploring [GEOGRAPHIC_DATA] market and the…" at bounding box center [486, 174] width 210 height 270
copy p "We had an amazing time exploring [GEOGRAPHIC_DATA] market and the tour was the …"
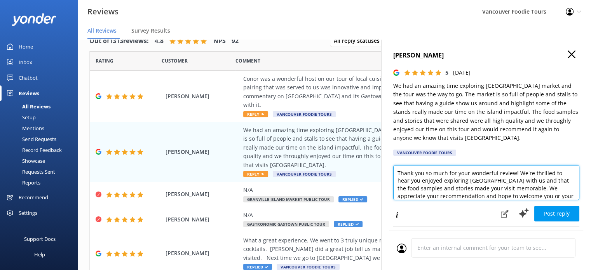
click at [420, 187] on textarea "Thank you so much for your wonderful review! We're thrilled to hear you enjoyed…" at bounding box center [486, 182] width 186 height 35
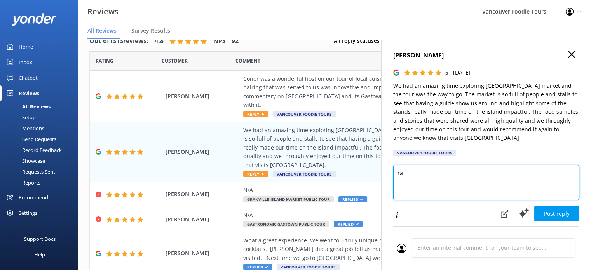
type textarea "r"
paste textarea "Hi [PERSON_NAME], Thank you so much for your wonderful review! We’re thrilled t…"
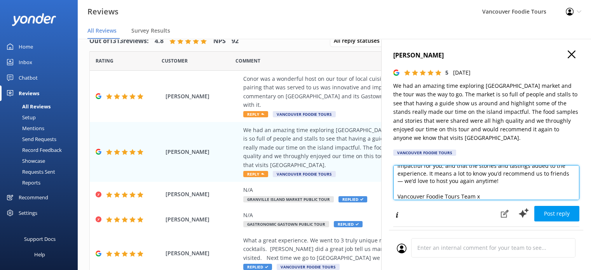
scroll to position [4, 0]
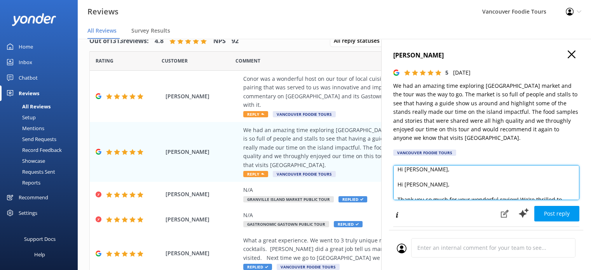
drag, startPoint x: 419, startPoint y: 192, endPoint x: 389, endPoint y: 182, distance: 31.9
click at [389, 182] on div "Kara 5 [DATE] We had an amazing time exploring [GEOGRAPHIC_DATA] market and the…" at bounding box center [486, 174] width 210 height 270
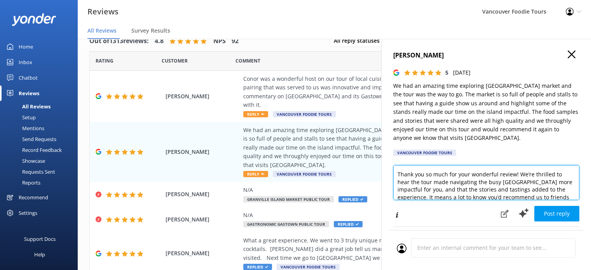
scroll to position [19, 0]
click at [541, 176] on textarea "Hi [PERSON_NAME], Thank you so much for your wonderful review! We’re thrilled t…" at bounding box center [486, 182] width 186 height 35
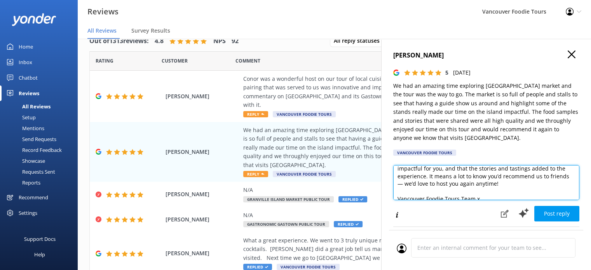
scroll to position [42, 0]
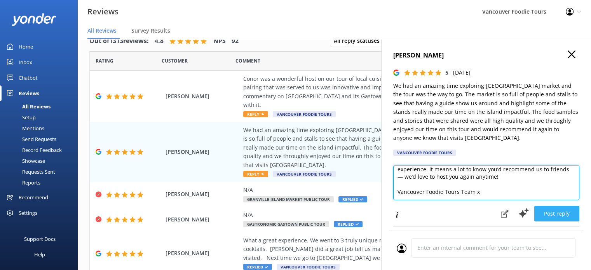
type textarea "Hi [PERSON_NAME], Thank you so much for your wonderful review! We’re thrilled t…"
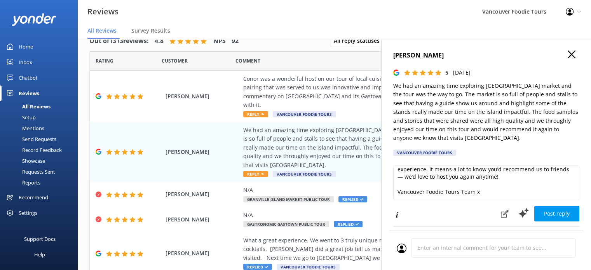
click at [563, 210] on button "Post reply" at bounding box center [557, 214] width 45 height 16
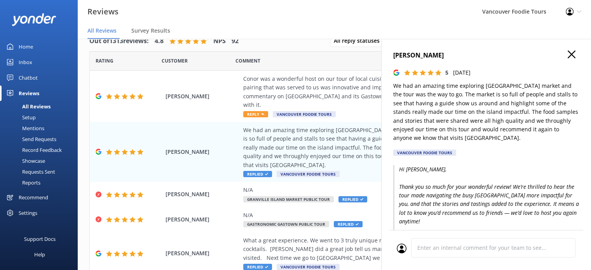
click at [568, 57] on icon "button" at bounding box center [572, 55] width 8 height 8
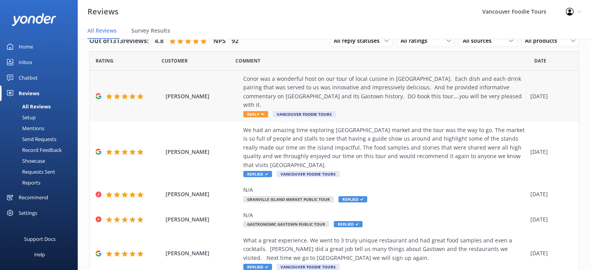
click at [420, 88] on div "Conor was a wonderful host on our tour of local cuisine in [GEOGRAPHIC_DATA]. E…" at bounding box center [384, 92] width 283 height 35
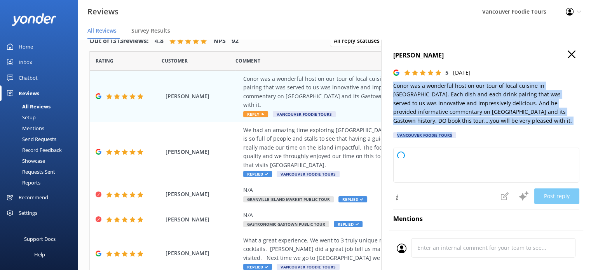
drag, startPoint x: 394, startPoint y: 87, endPoint x: 457, endPoint y: 126, distance: 74.0
click at [457, 126] on div "[PERSON_NAME] 5 [DATE] Conor was a wonderful host on our tour of local cuisine …" at bounding box center [486, 97] width 186 height 93
type textarea "Thank you so much for your wonderful review! We're delighted to hear you enjoye…"
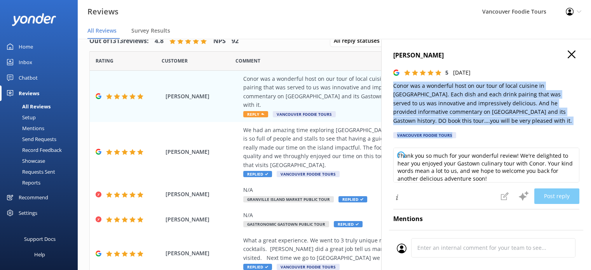
click at [457, 124] on p "Conor was a wonderful host on our tour of local cuisine in [GEOGRAPHIC_DATA]. E…" at bounding box center [486, 104] width 186 height 44
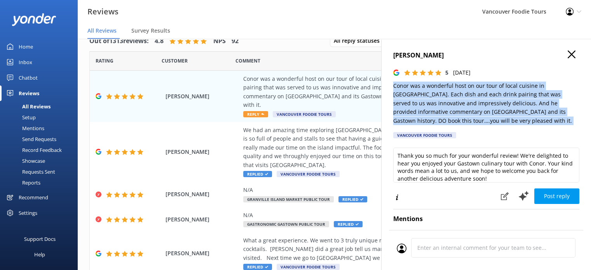
drag, startPoint x: 457, startPoint y: 124, endPoint x: 396, endPoint y: 89, distance: 70.2
click at [396, 89] on p "Conor was a wonderful host on our tour of local cuisine in [GEOGRAPHIC_DATA]. E…" at bounding box center [486, 104] width 186 height 44
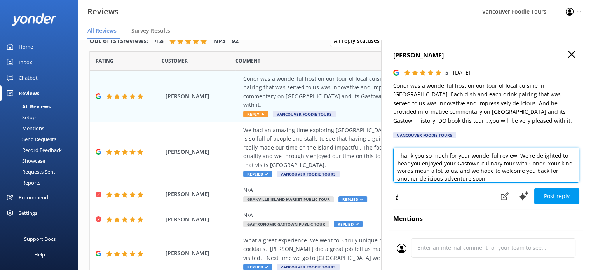
click at [432, 174] on textarea "Thank you so much for your wonderful review! We're delighted to hear you enjoye…" at bounding box center [486, 165] width 186 height 35
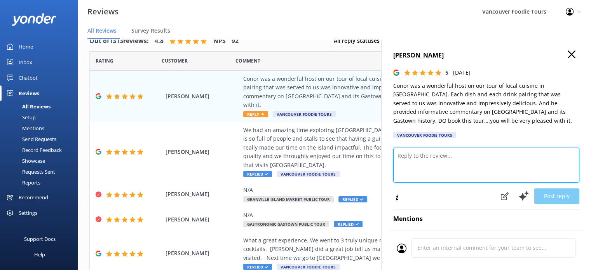
paste textarea "Hi [PERSON_NAME], Thank you for the fantastic review! We’re so glad you enjoyed…"
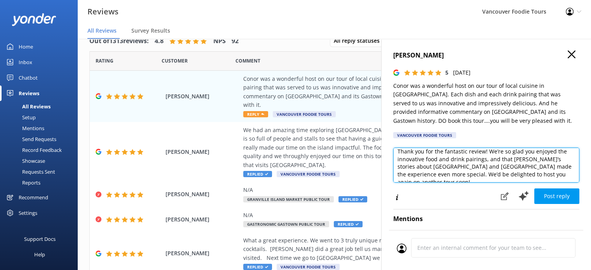
scroll to position [34, 0]
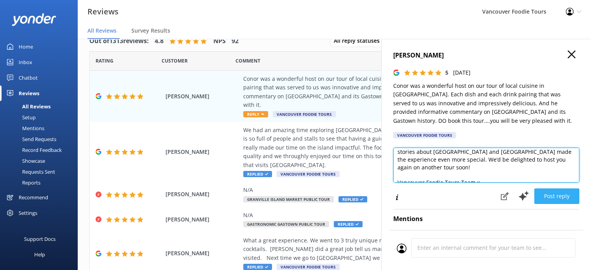
type textarea "Hi [PERSON_NAME], Thank you for the fantastic review! We’re so glad you enjoyed…"
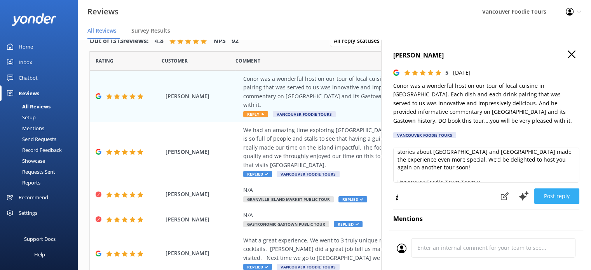
click at [558, 194] on button "Post reply" at bounding box center [557, 197] width 45 height 16
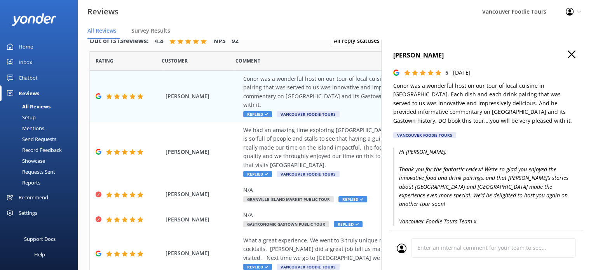
click at [568, 52] on icon "button" at bounding box center [572, 55] width 8 height 8
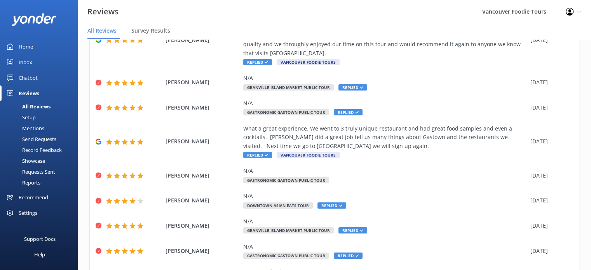
scroll to position [0, 0]
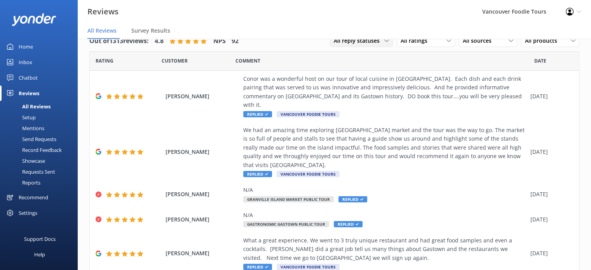
click at [362, 44] on span "All reply statuses" at bounding box center [359, 41] width 51 height 9
drag, startPoint x: 362, startPoint y: 73, endPoint x: 362, endPoint y: 66, distance: 6.2
click at [362, 73] on link "Needs a reply" at bounding box center [364, 73] width 69 height 16
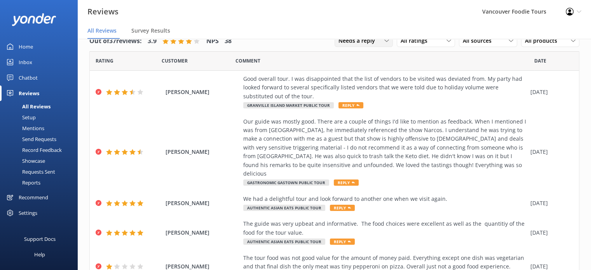
click at [367, 40] on span "Needs a reply" at bounding box center [359, 41] width 41 height 9
click at [365, 58] on div "All reply statuses" at bounding box center [358, 57] width 38 height 8
